Goal: Task Accomplishment & Management: Manage account settings

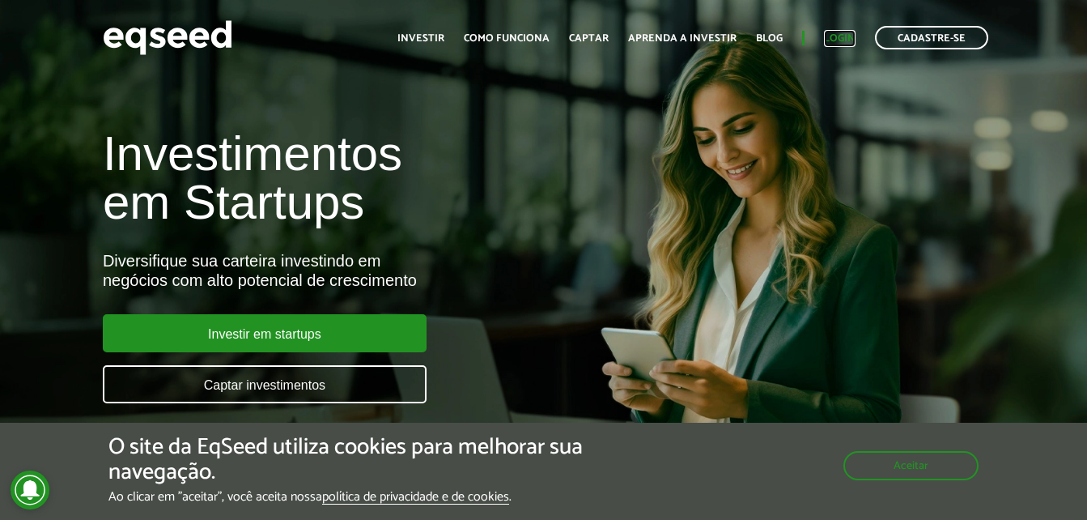
click at [836, 36] on link "Login" at bounding box center [840, 38] width 32 height 11
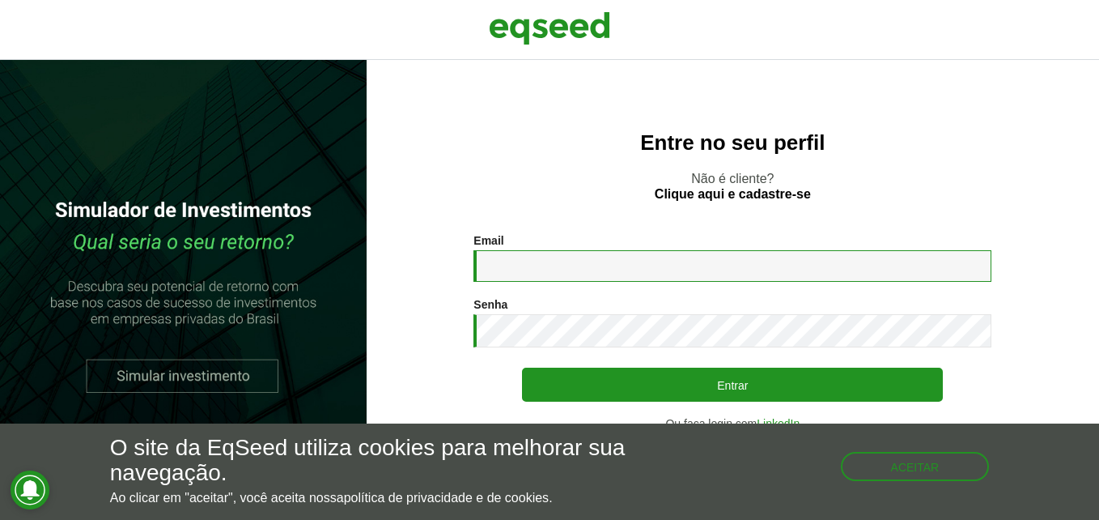
click at [587, 251] on input "Email *" at bounding box center [733, 266] width 518 height 32
click at [592, 266] on input "Email *" at bounding box center [733, 266] width 518 height 32
